Goal: Check status: Check status

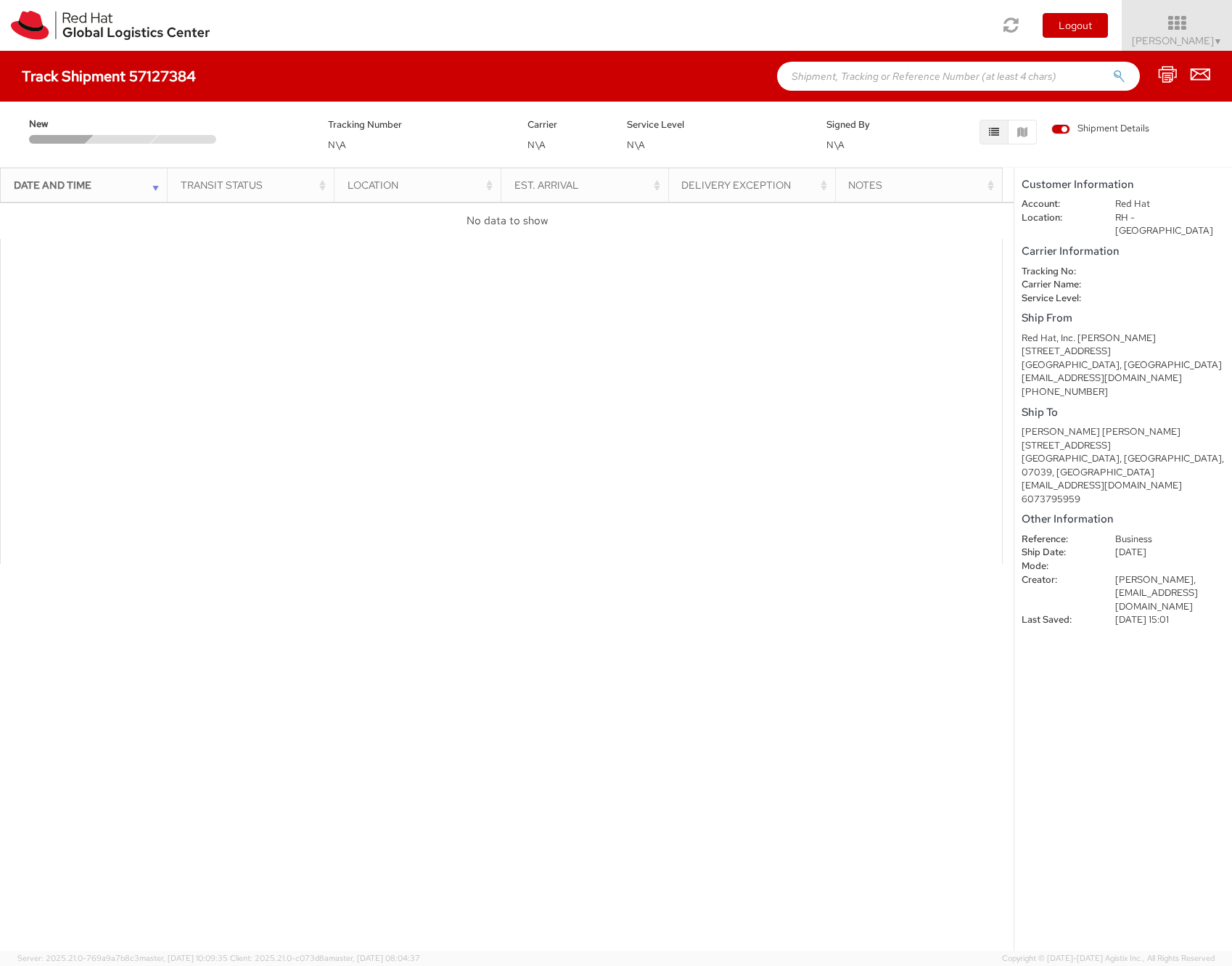
click at [1106, 179] on h5 "Customer Information" at bounding box center [1123, 184] width 203 height 12
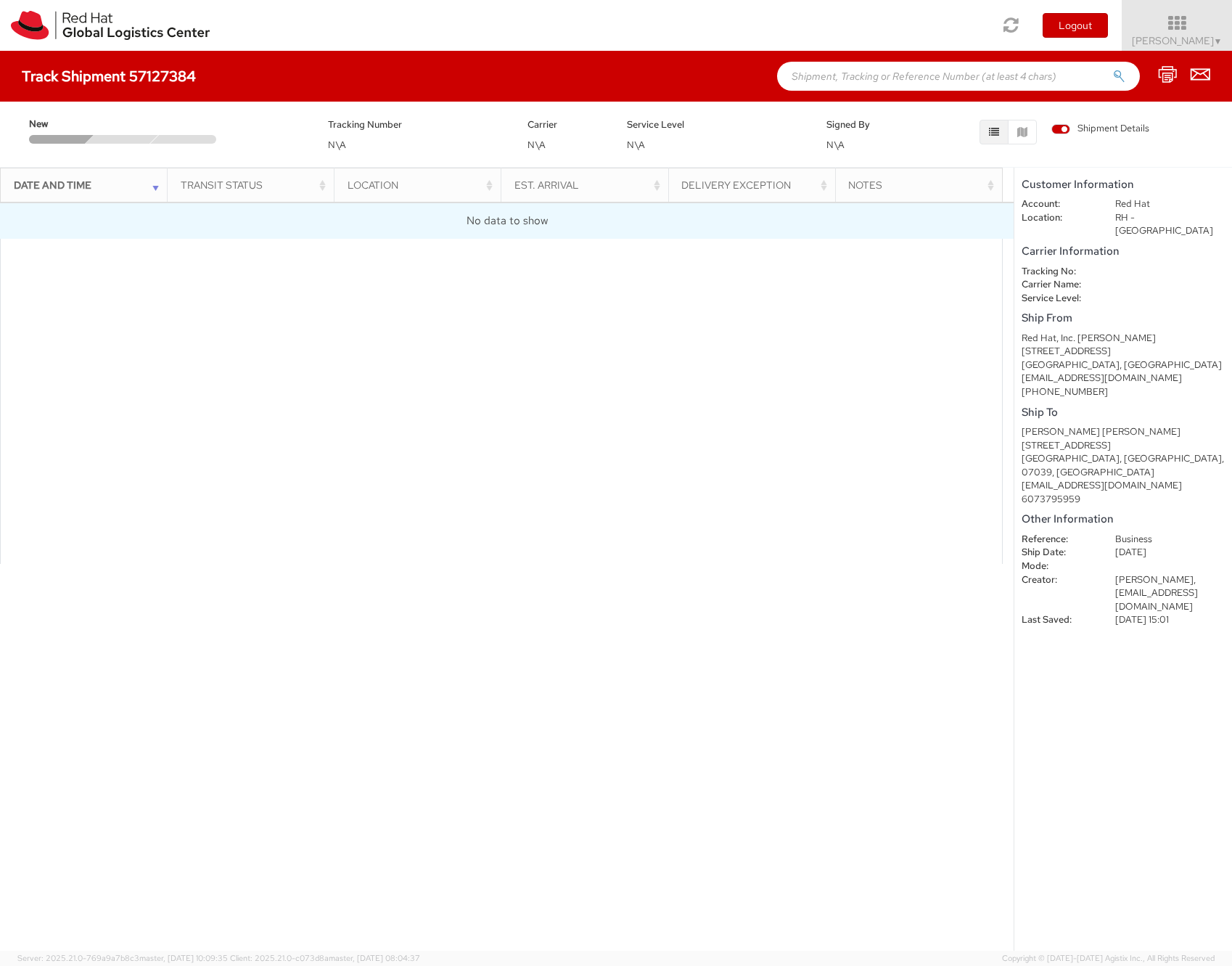
click at [584, 232] on td "No data to show" at bounding box center [506, 220] width 1014 height 36
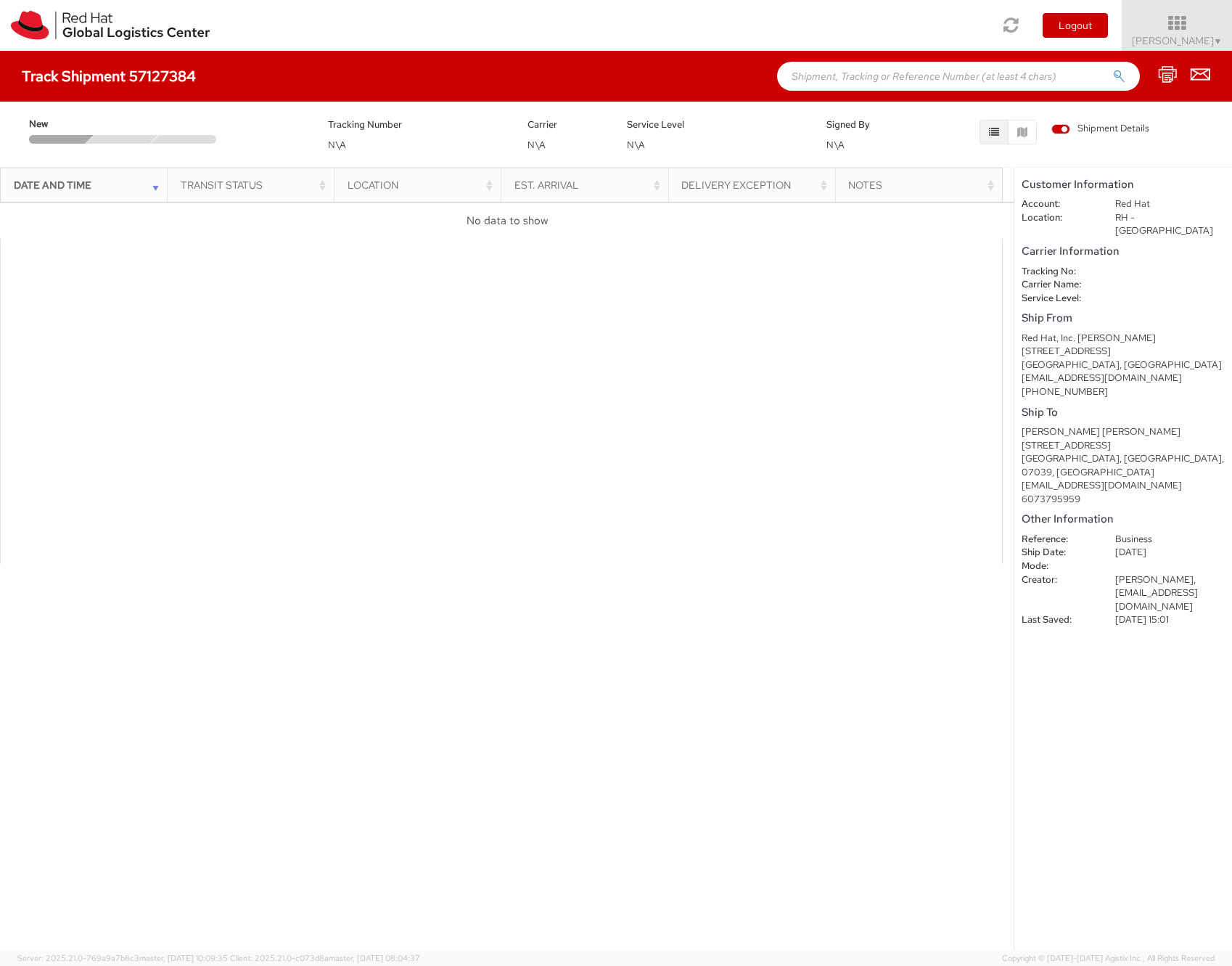
click at [131, 137] on div at bounding box center [122, 139] width 74 height 8
click at [101, 70] on h4 "Track Shipment 57127384" at bounding box center [109, 76] width 174 height 16
click at [1083, 265] on dt "Tracking No:" at bounding box center [1058, 272] width 94 height 14
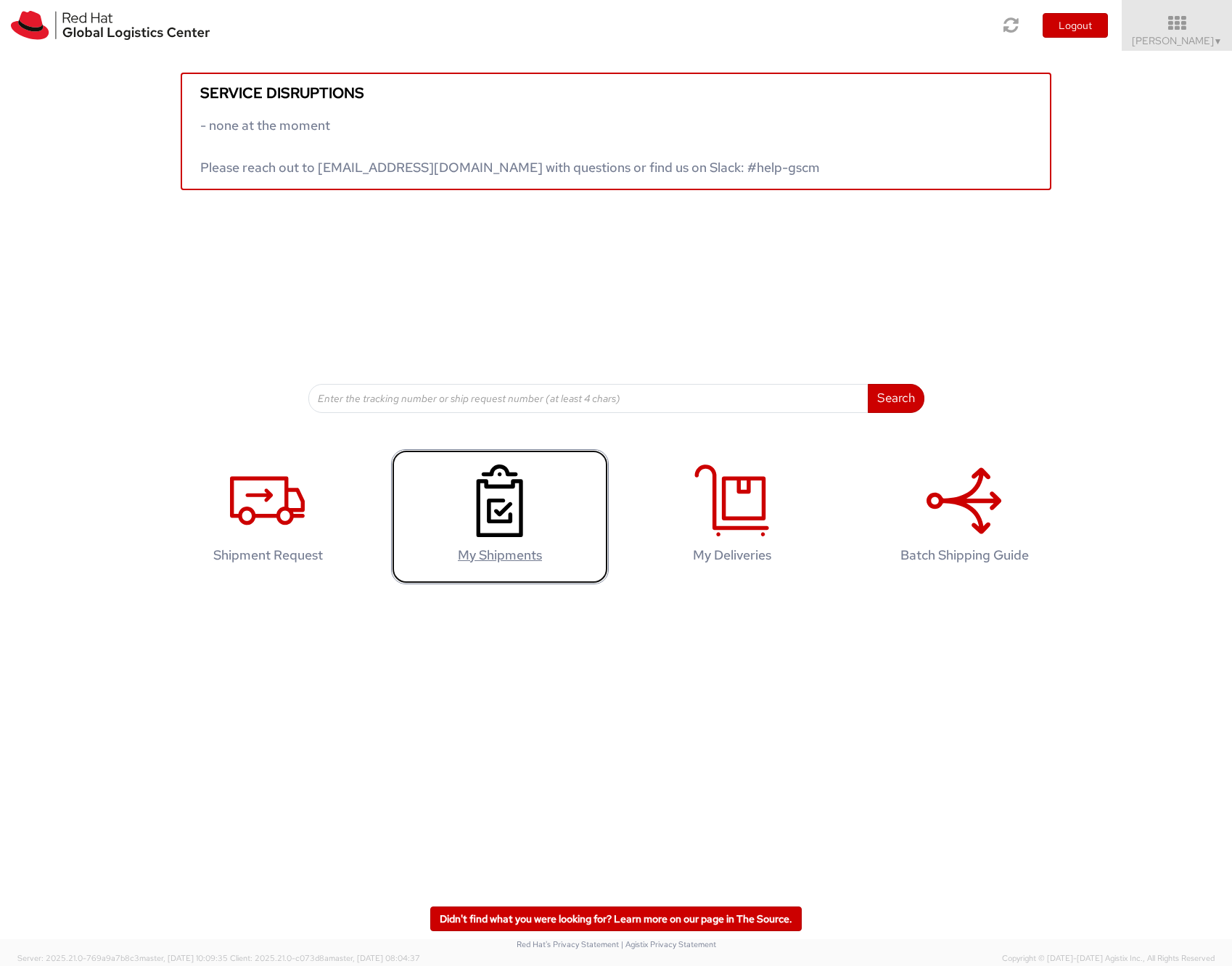
click at [547, 530] on link "My Shipments" at bounding box center [500, 517] width 217 height 135
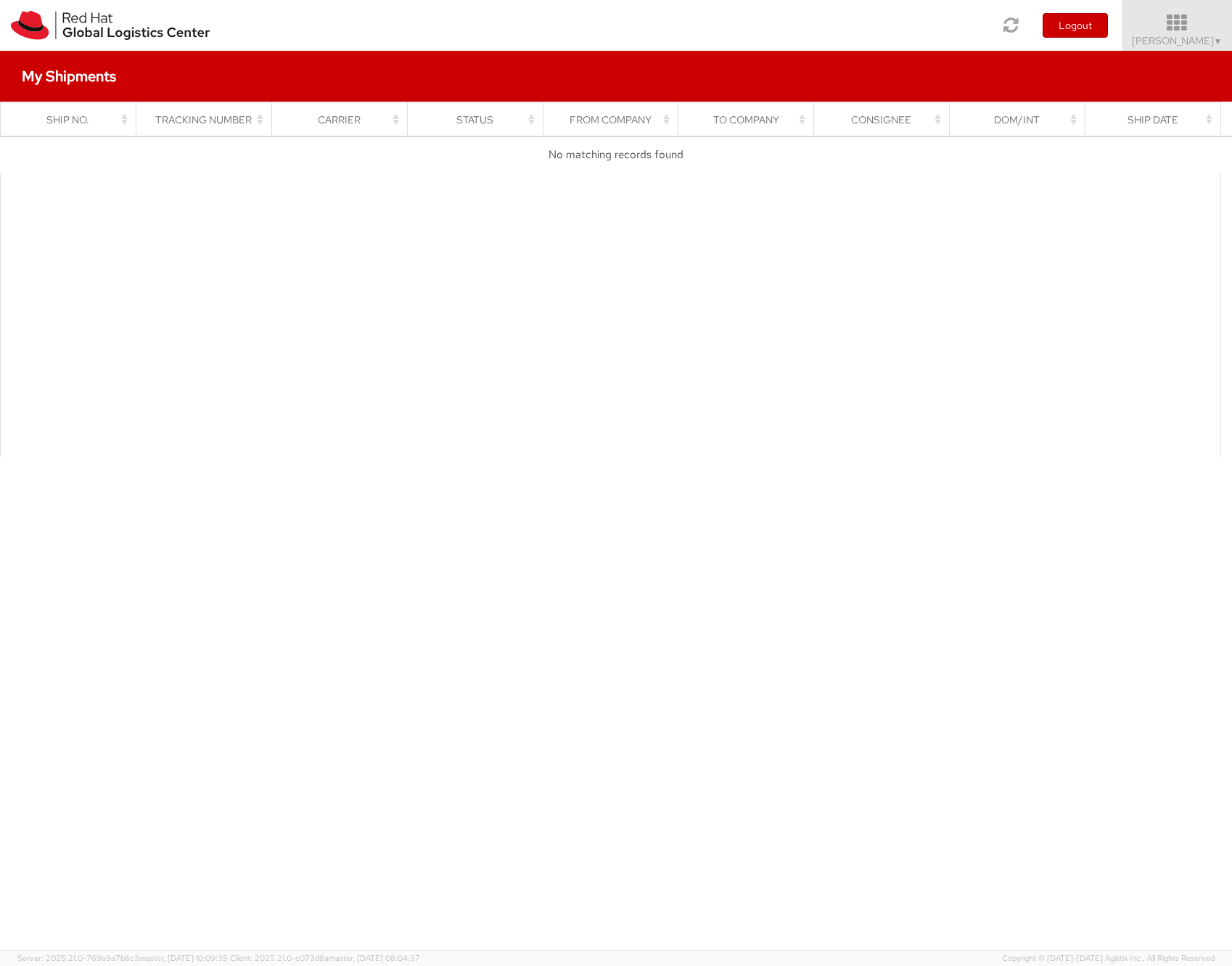
click at [1195, 28] on icon at bounding box center [1178, 23] width 127 height 20
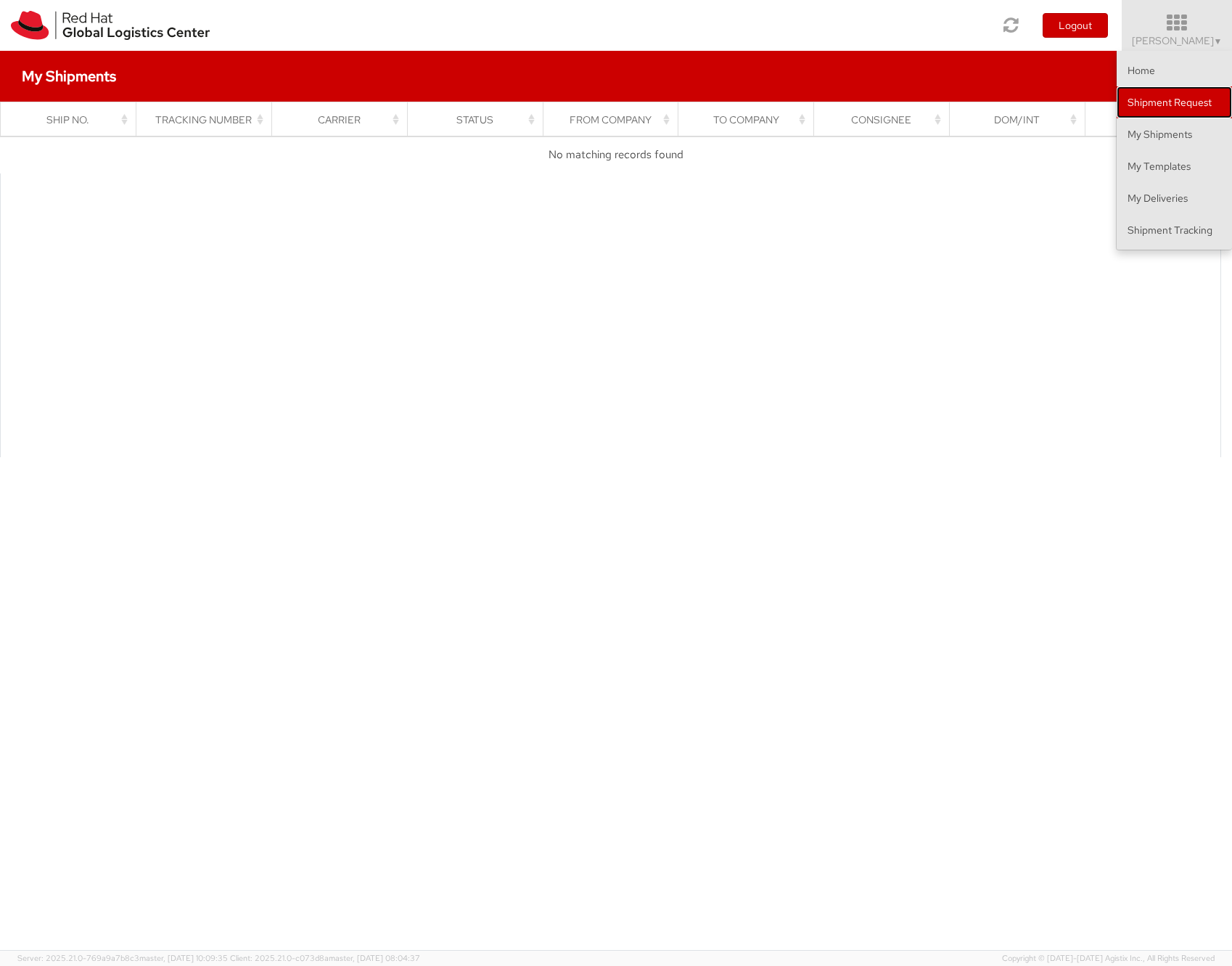
click at [1204, 117] on link "Shipment Request" at bounding box center [1174, 102] width 115 height 32
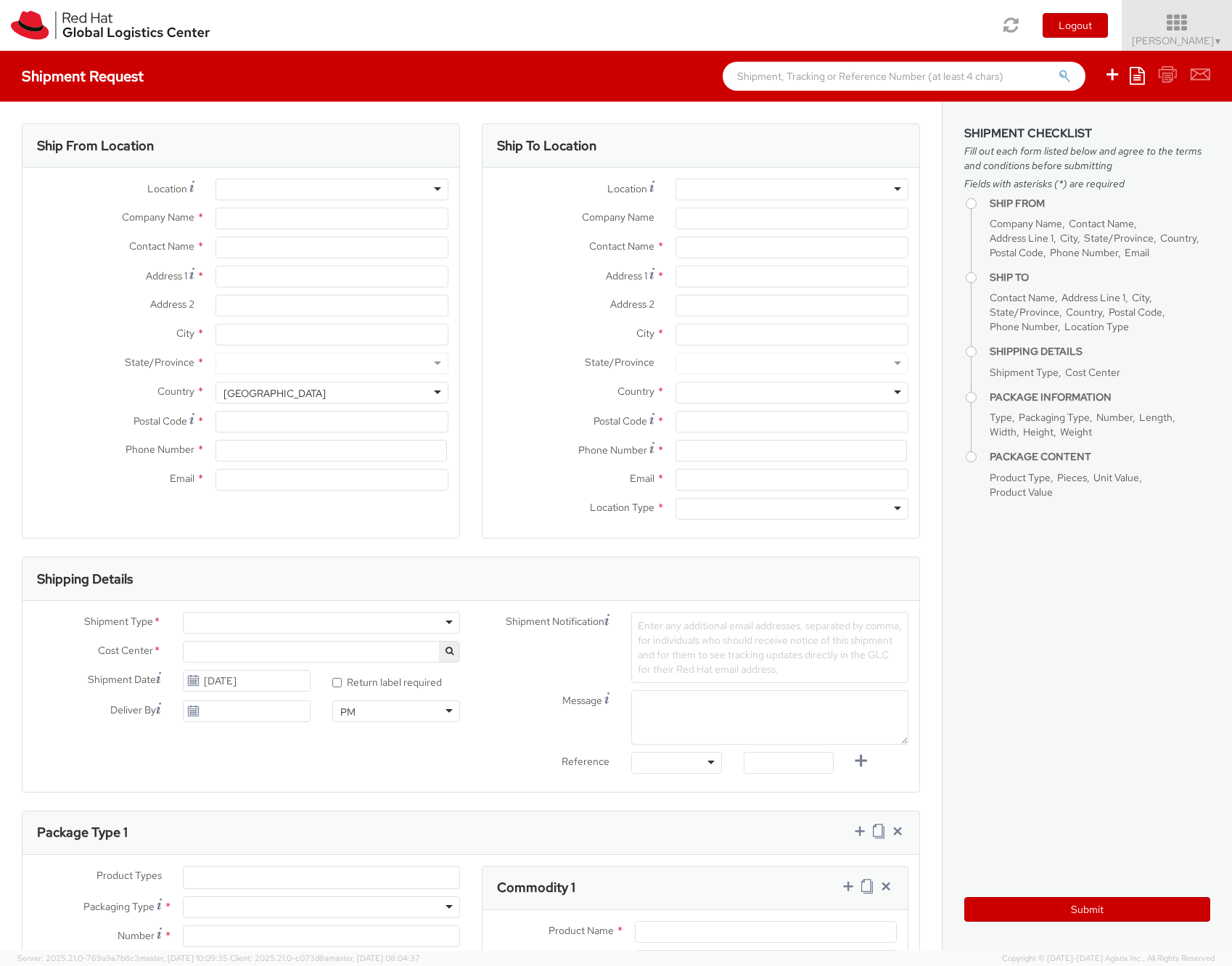
click at [1211, 48] on link "[PERSON_NAME] ▼" at bounding box center [1178, 25] width 110 height 51
select select
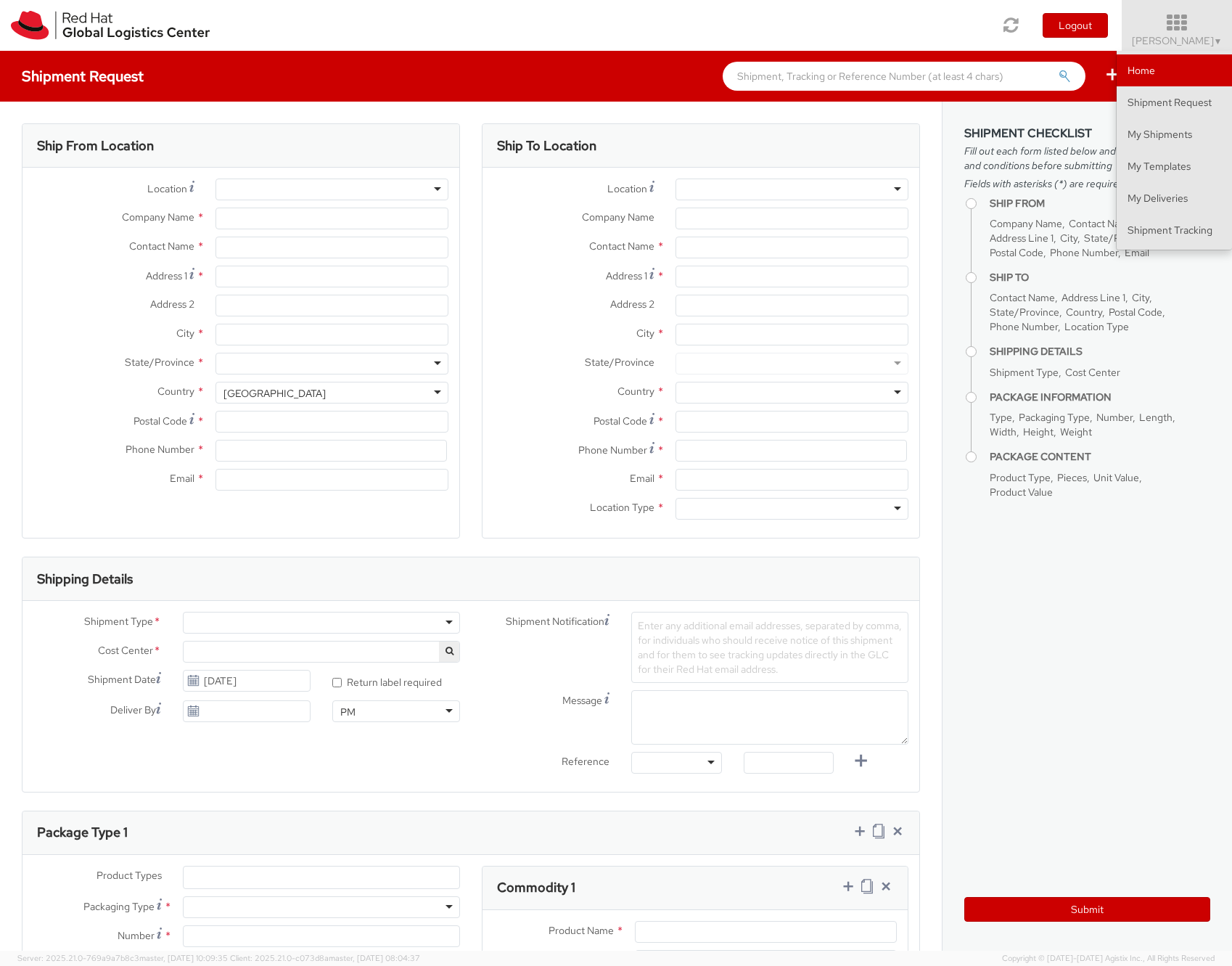
select select "687"
click at [1187, 197] on link "My Deliveries" at bounding box center [1174, 198] width 115 height 32
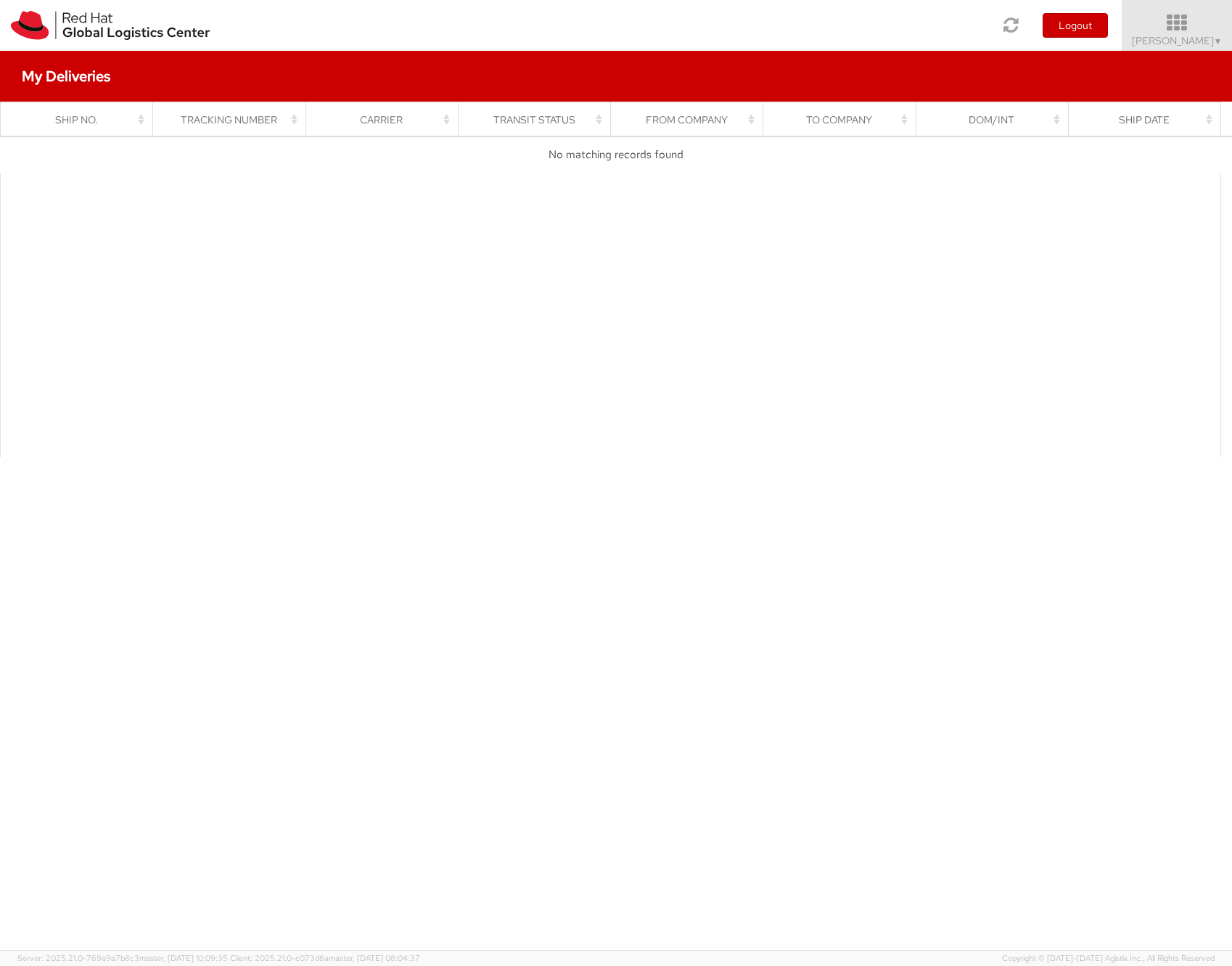
click at [1191, 38] on span "[PERSON_NAME] ▼" at bounding box center [1178, 41] width 91 height 13
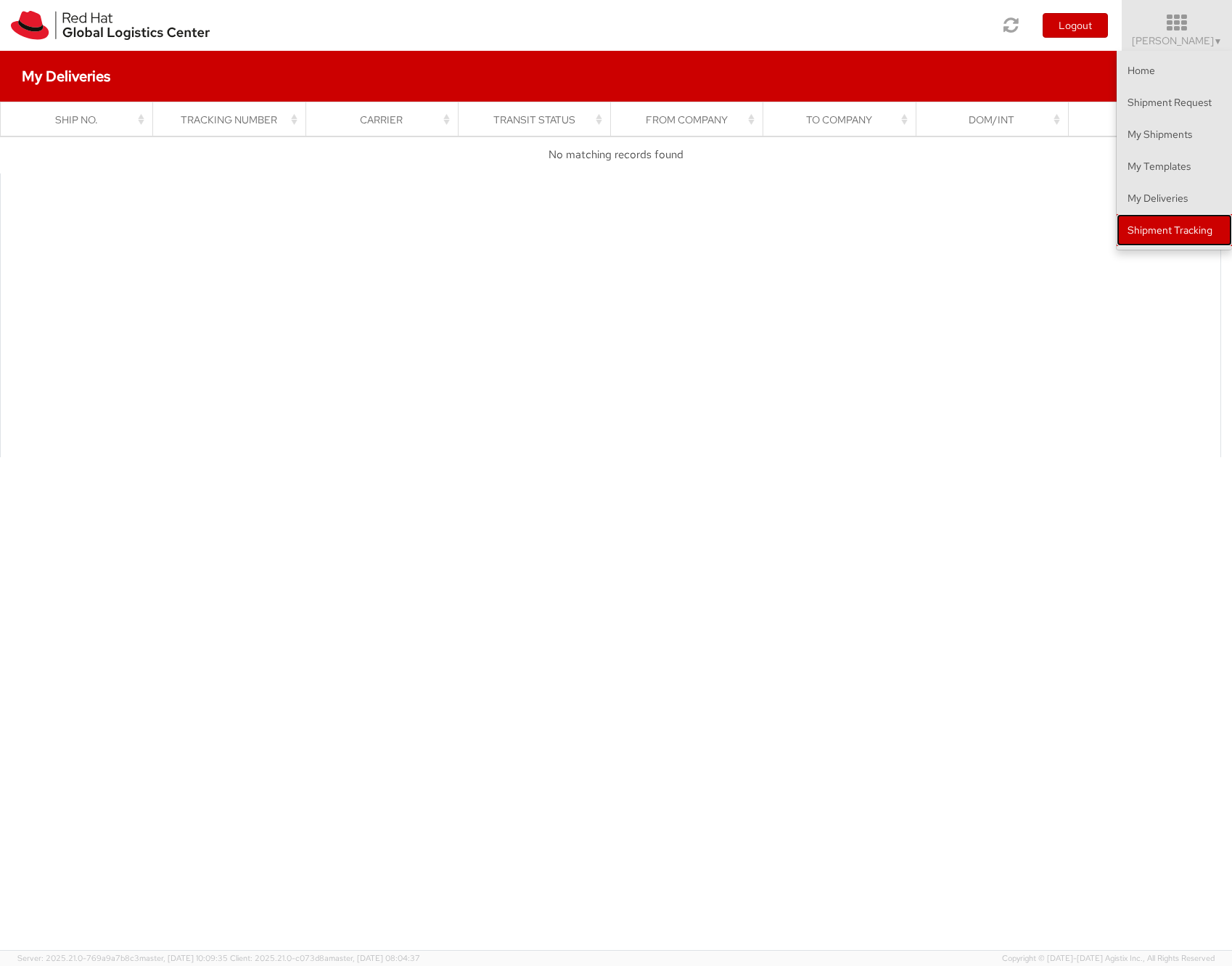
click at [1184, 235] on link "Shipment Tracking" at bounding box center [1174, 230] width 115 height 32
